Goal: Task Accomplishment & Management: Complete application form

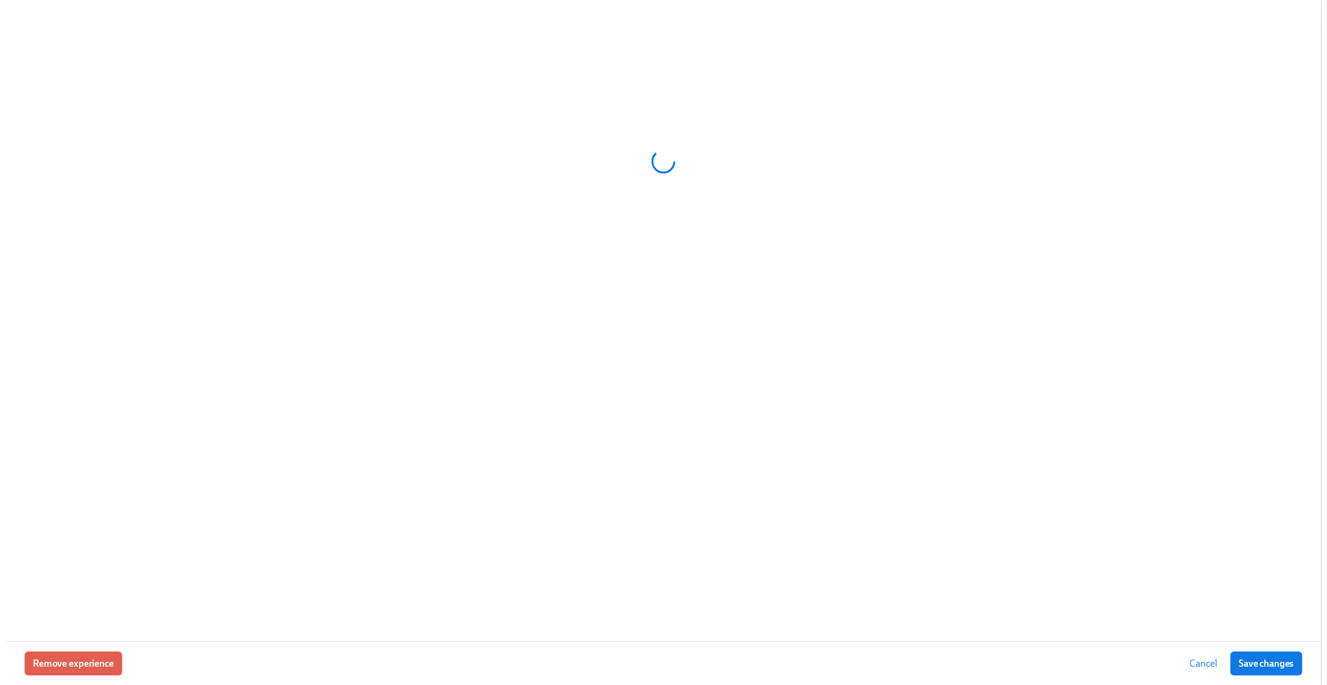
scroll to position [0, 16613]
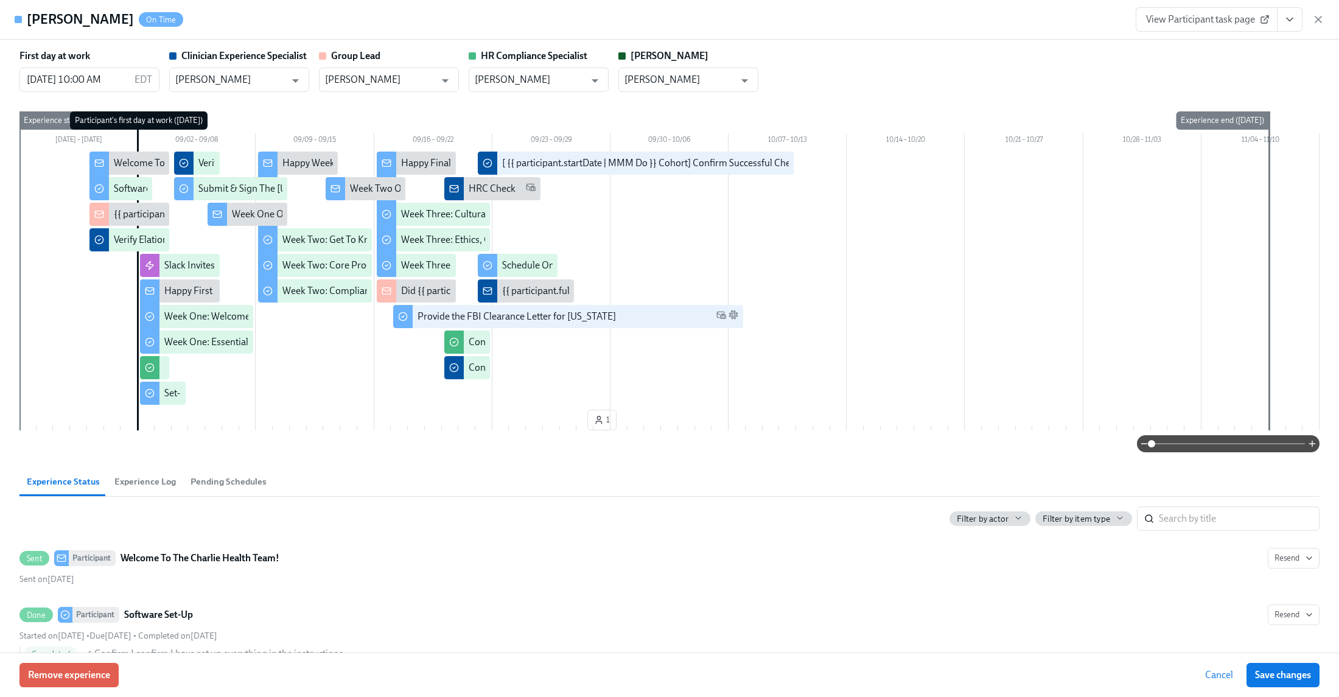
click at [1289, 15] on icon "View task page" at bounding box center [1290, 19] width 12 height 12
click at [1237, 43] on link "View Clinician Experience Specialist task page" at bounding box center [1219, 47] width 188 height 13
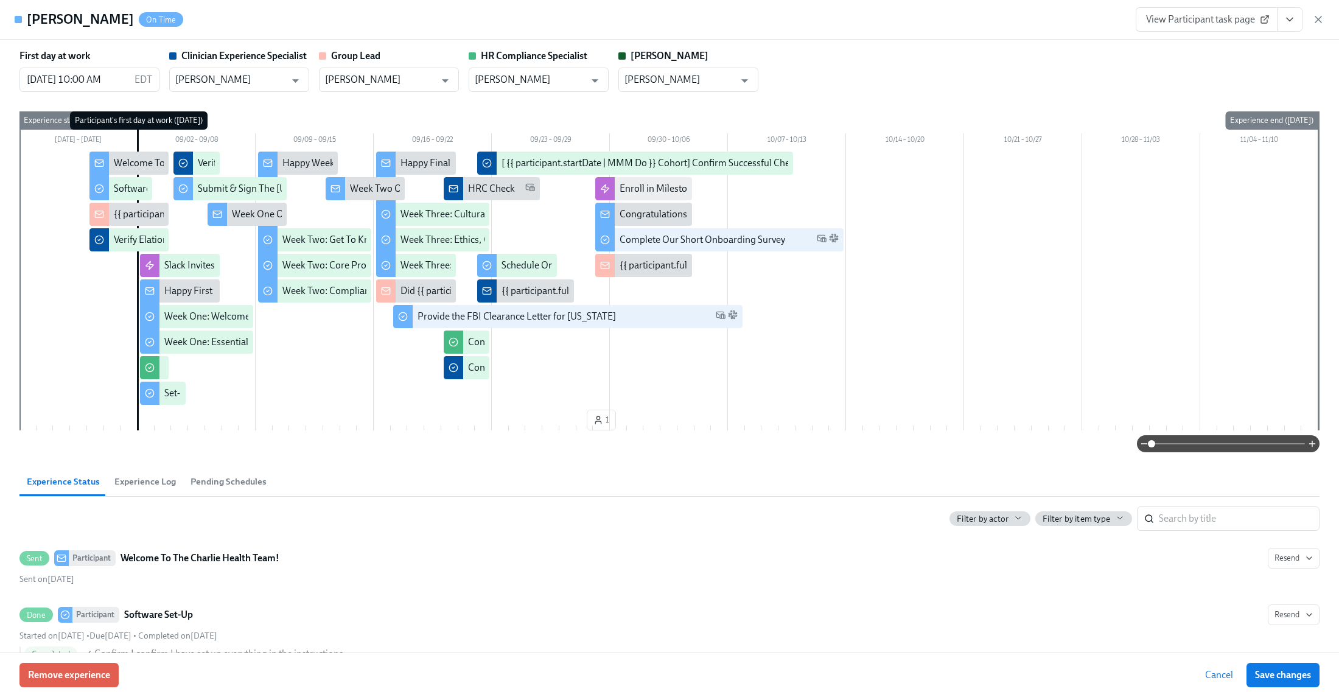
click at [1317, 19] on icon "button" at bounding box center [1319, 19] width 12 height 12
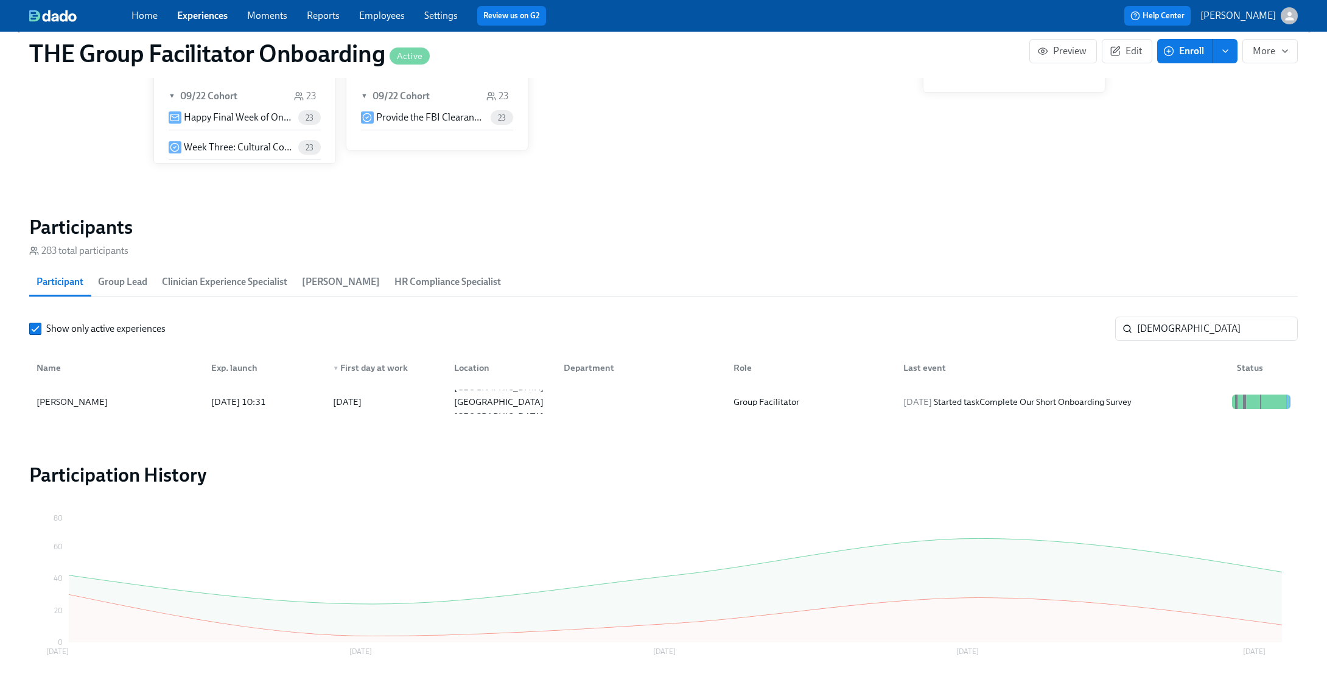
scroll to position [0, 16601]
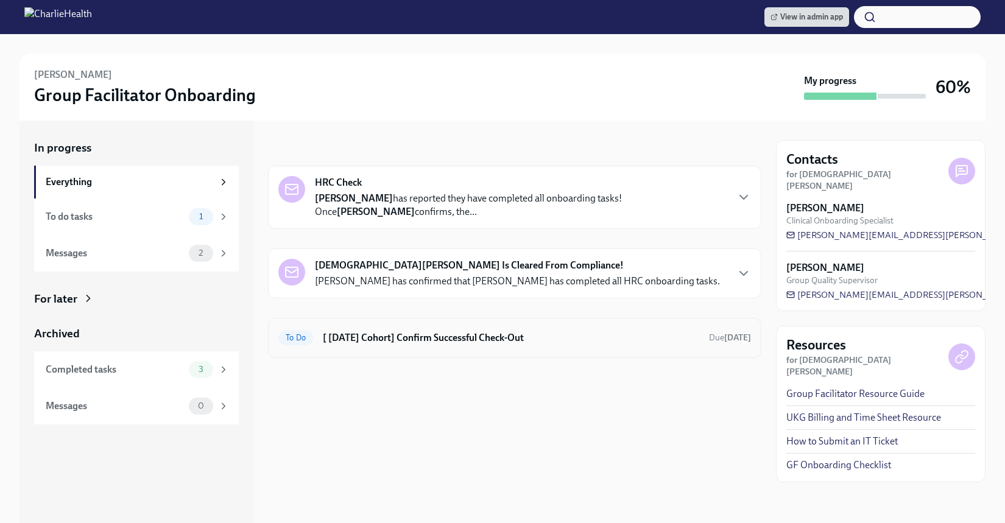
click at [438, 346] on div "To Do [ [DATE] Cohort] Confirm Successful Check-Out Due [DATE]" at bounding box center [514, 337] width 472 height 19
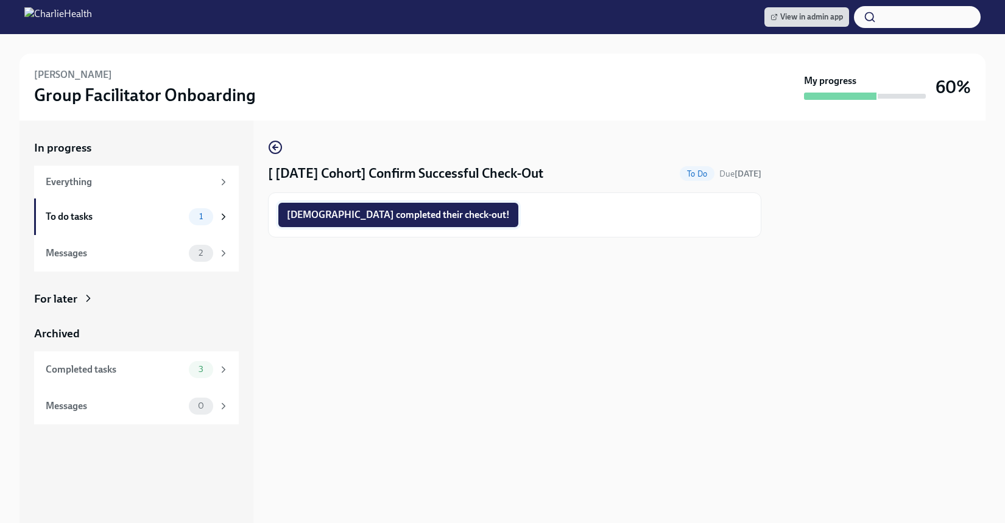
click at [359, 209] on span "[DEMOGRAPHIC_DATA] completed their check-out!" at bounding box center [398, 215] width 223 height 12
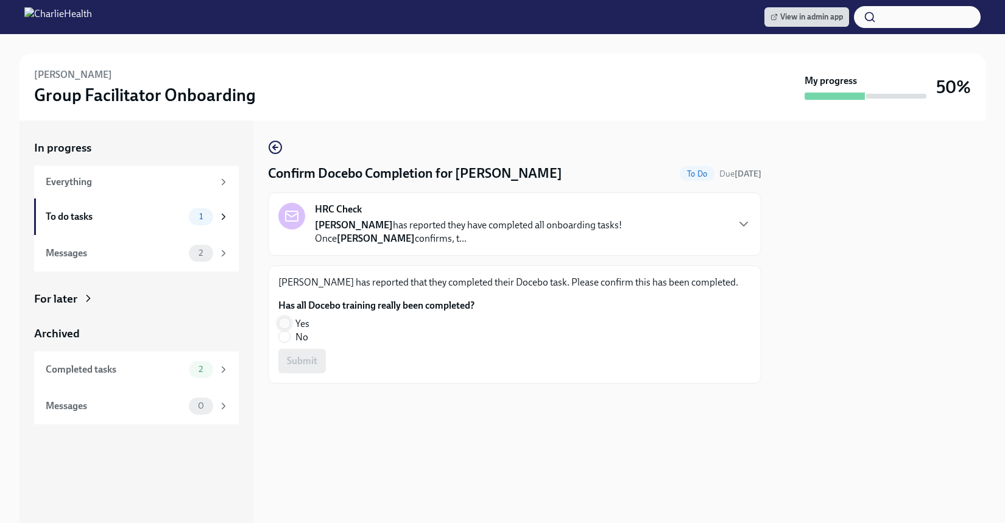
click at [287, 324] on input "Yes" at bounding box center [284, 323] width 11 height 11
radio input "true"
click at [295, 360] on span "Submit" at bounding box center [302, 361] width 30 height 12
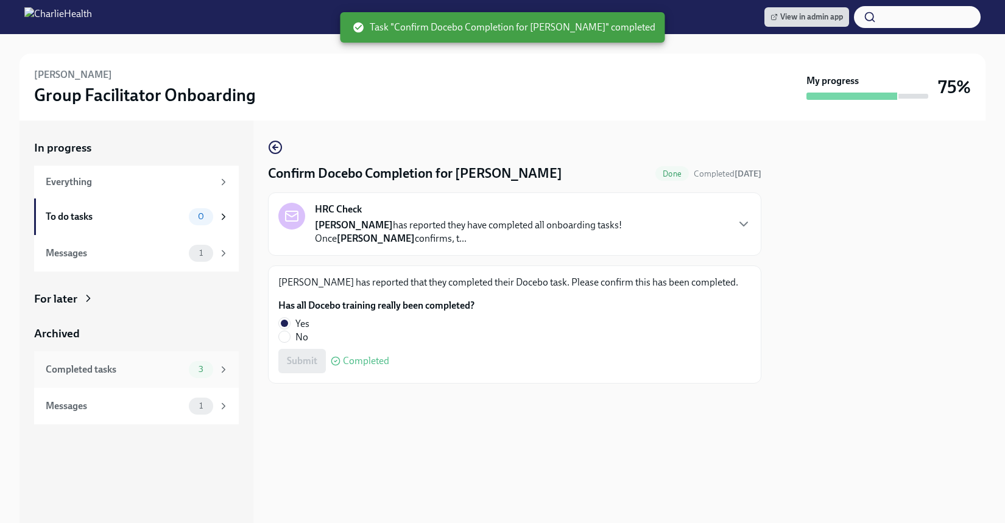
click at [89, 373] on div "Completed tasks" at bounding box center [115, 369] width 138 height 13
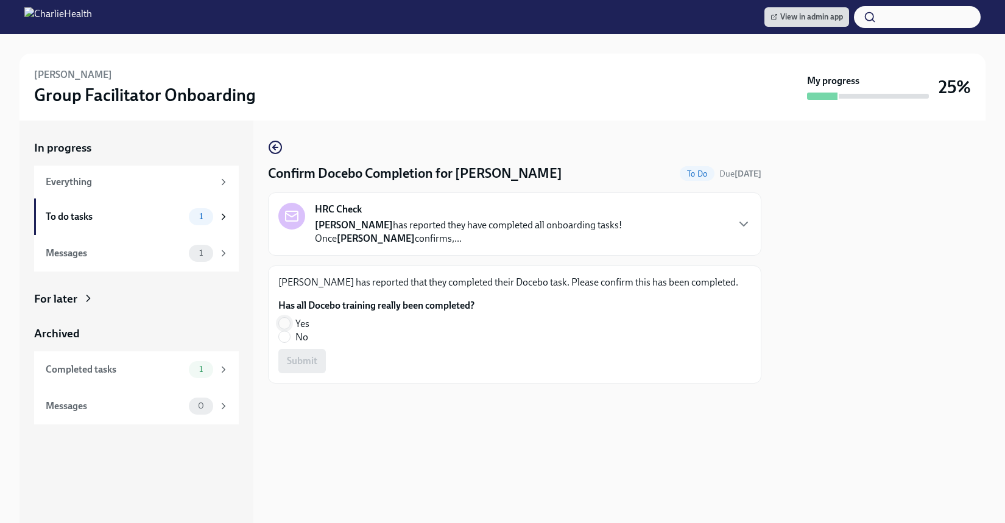
click at [288, 319] on input "Yes" at bounding box center [284, 323] width 11 height 11
radio input "true"
click at [293, 352] on button "Submit" at bounding box center [301, 361] width 47 height 24
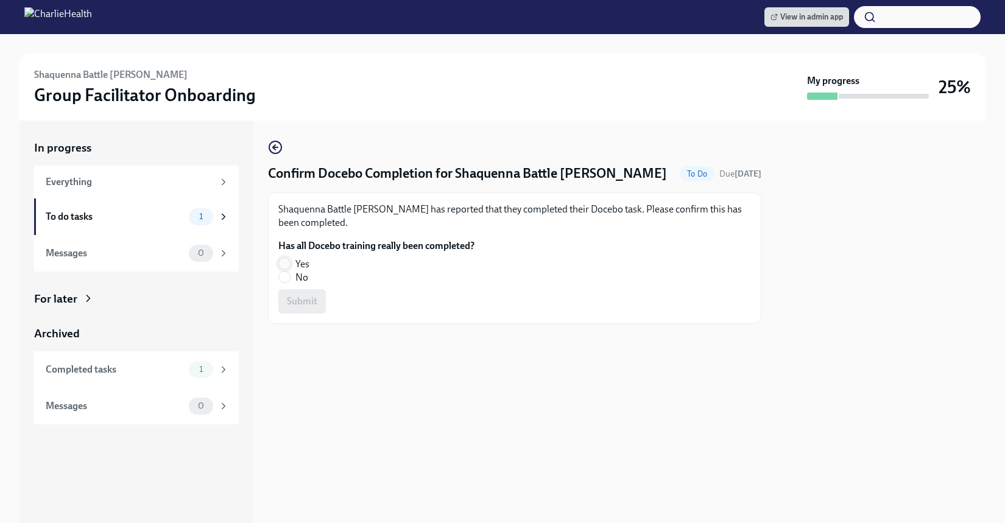
click at [287, 261] on input "Yes" at bounding box center [284, 263] width 11 height 11
radio input "true"
click at [296, 296] on span "Submit" at bounding box center [302, 301] width 30 height 12
